Goal: Information Seeking & Learning: Learn about a topic

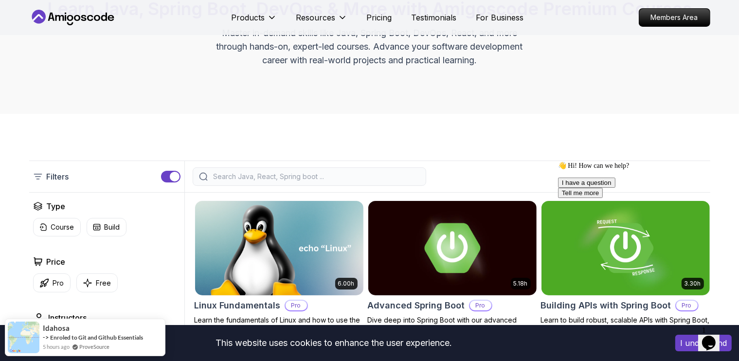
scroll to position [99, 0]
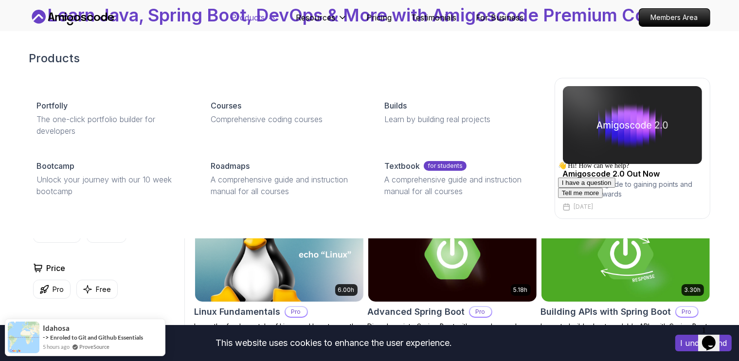
click at [264, 20] on p "Products" at bounding box center [249, 18] width 34 height 12
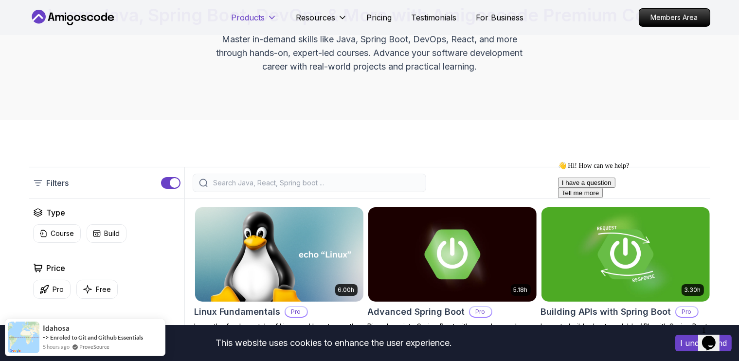
click at [264, 20] on p "Products" at bounding box center [249, 18] width 34 height 12
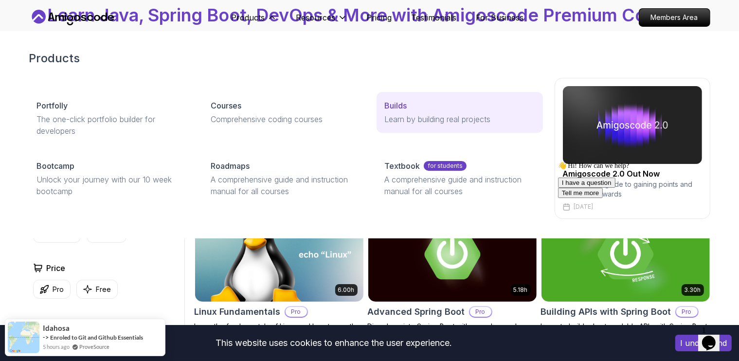
click at [413, 111] on div "Builds" at bounding box center [459, 106] width 150 height 12
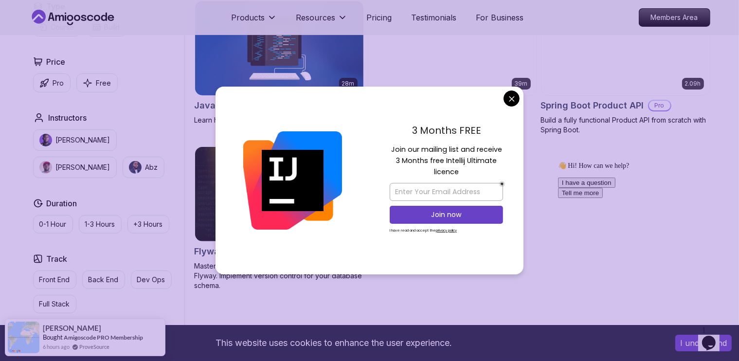
scroll to position [306, 0]
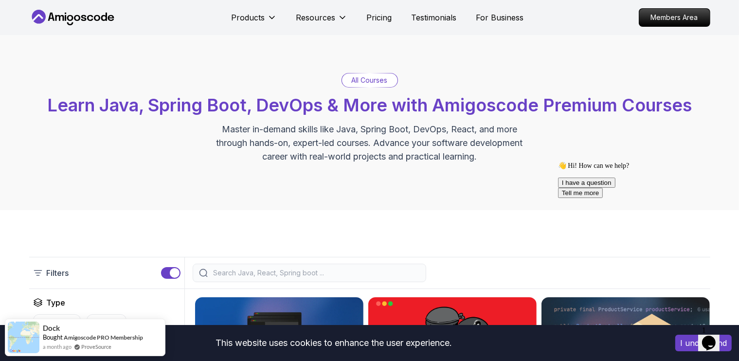
scroll to position [0, 0]
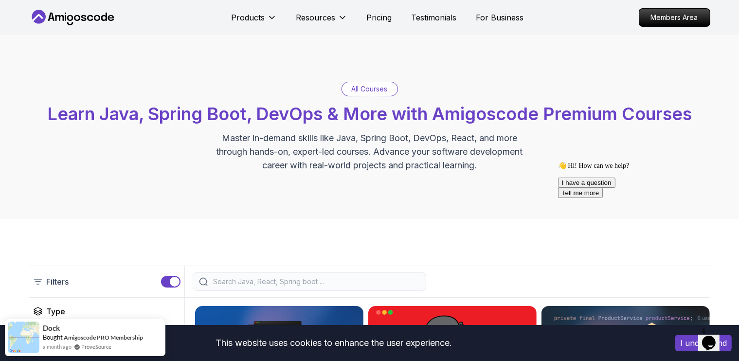
click at [365, 87] on p "All Courses" at bounding box center [370, 89] width 36 height 10
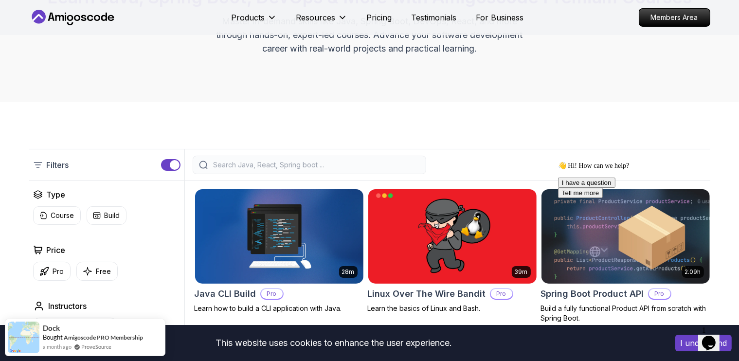
scroll to position [165, 0]
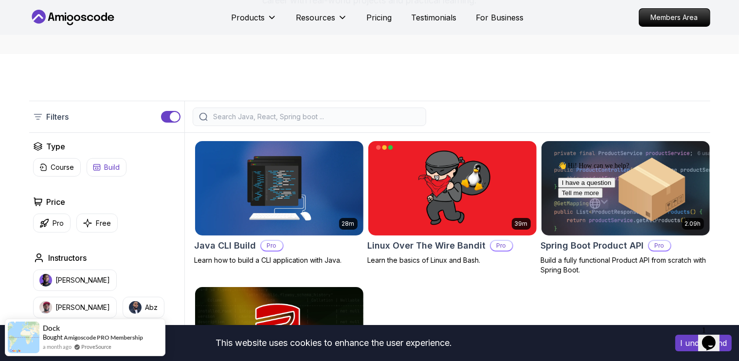
click at [96, 167] on icon "button" at bounding box center [97, 167] width 8 height 8
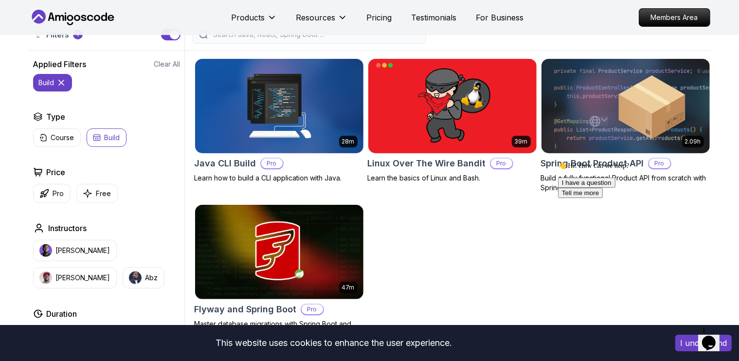
scroll to position [239, 0]
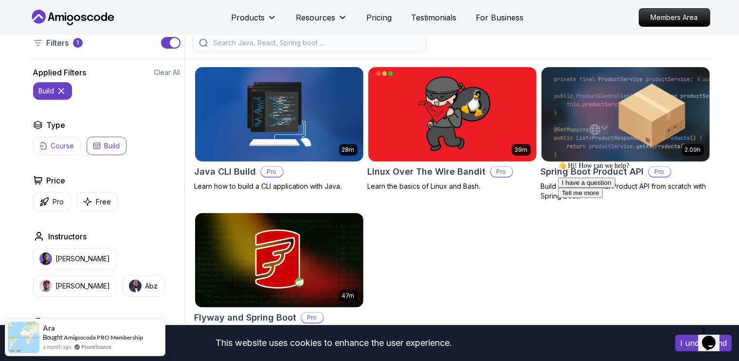
click at [56, 144] on p "Course" at bounding box center [62, 146] width 23 height 10
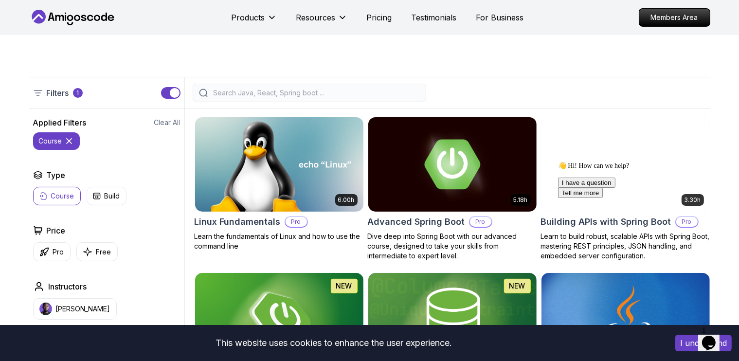
scroll to position [191, 0]
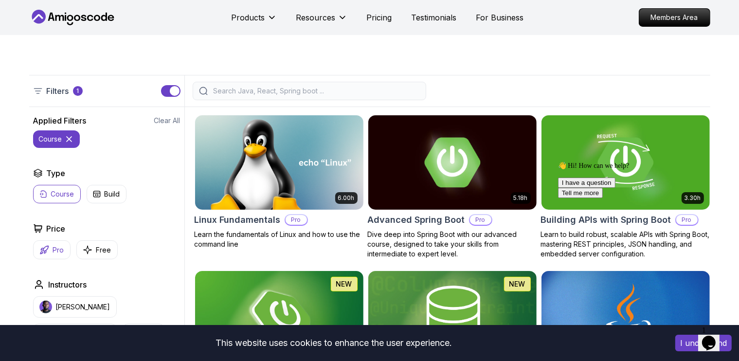
click at [56, 251] on p "Pro" at bounding box center [58, 250] width 11 height 10
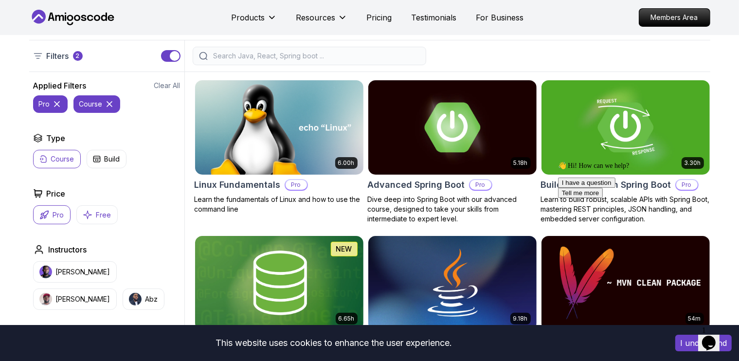
scroll to position [232, 0]
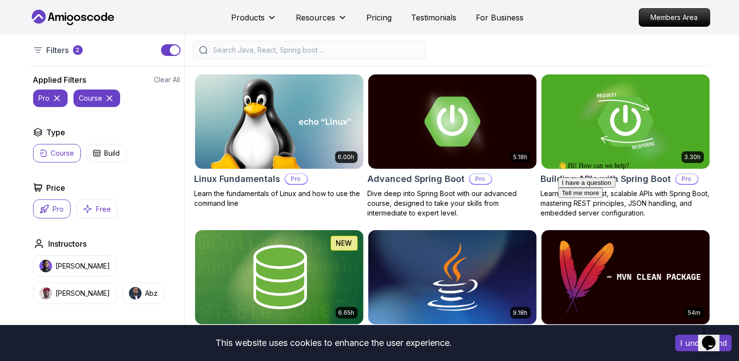
click at [98, 207] on p "Free" at bounding box center [103, 209] width 15 height 10
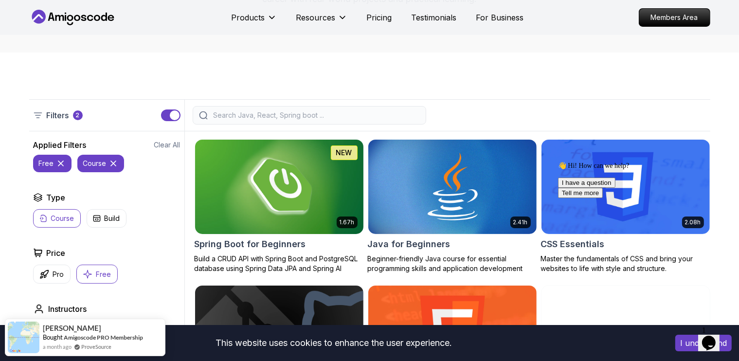
scroll to position [109, 0]
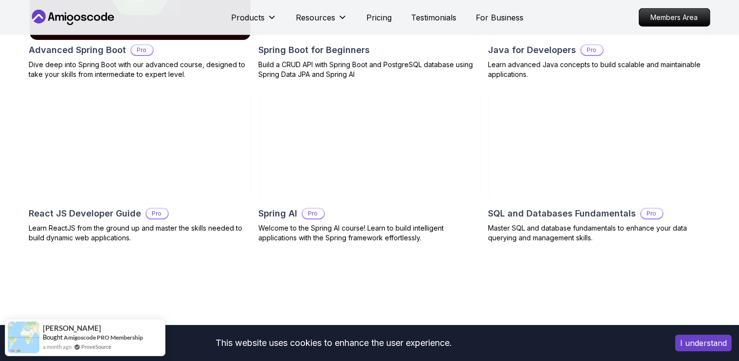
scroll to position [1165, 0]
